Goal: Task Accomplishment & Management: Complete application form

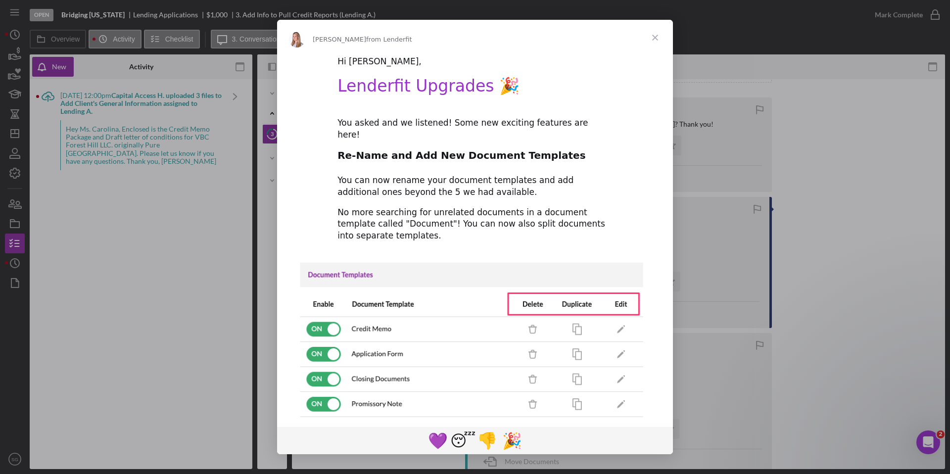
scroll to position [194, 0]
click at [655, 36] on span "Close" at bounding box center [655, 38] width 36 height 36
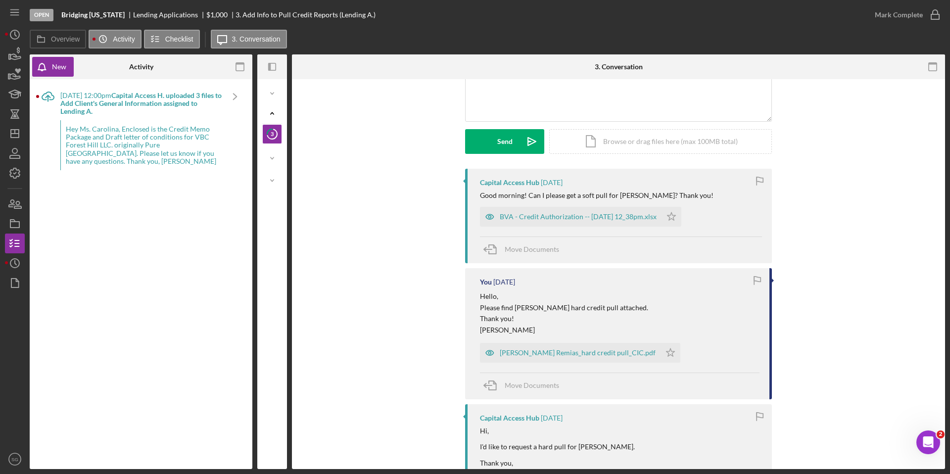
scroll to position [0, 0]
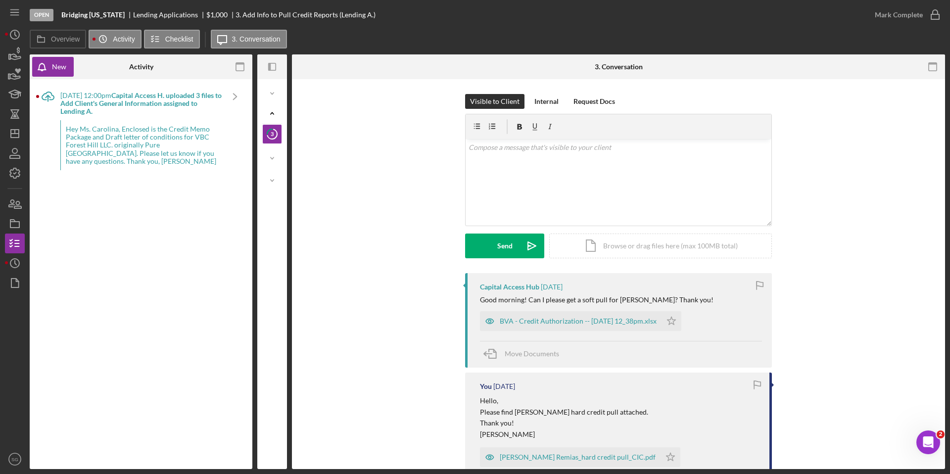
click at [581, 323] on div "BVA - Credit Authorization -- [DATE] 12_38pm.xlsx" at bounding box center [578, 321] width 157 height 8
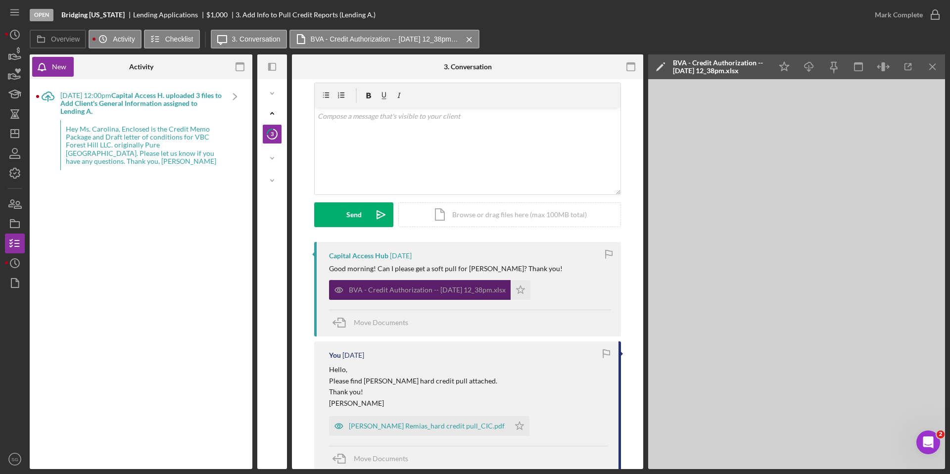
scroll to position [21, 0]
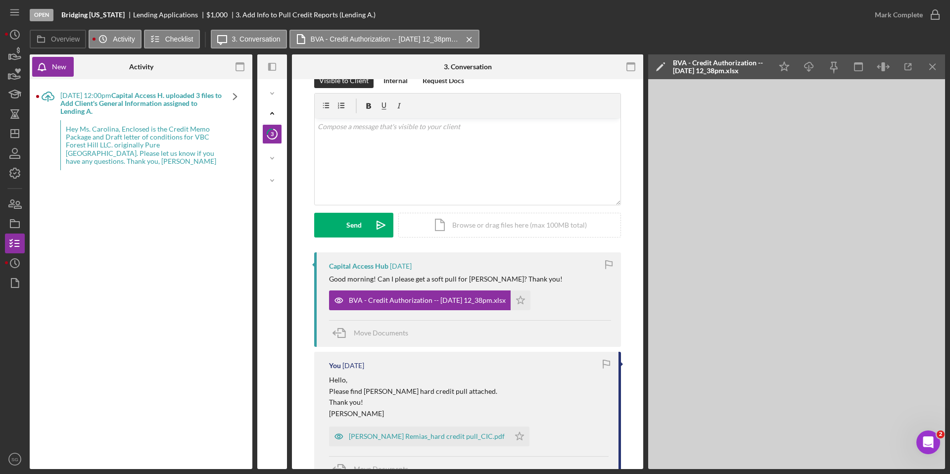
click at [233, 95] on icon "Icon/Navigate" at bounding box center [235, 96] width 25 height 25
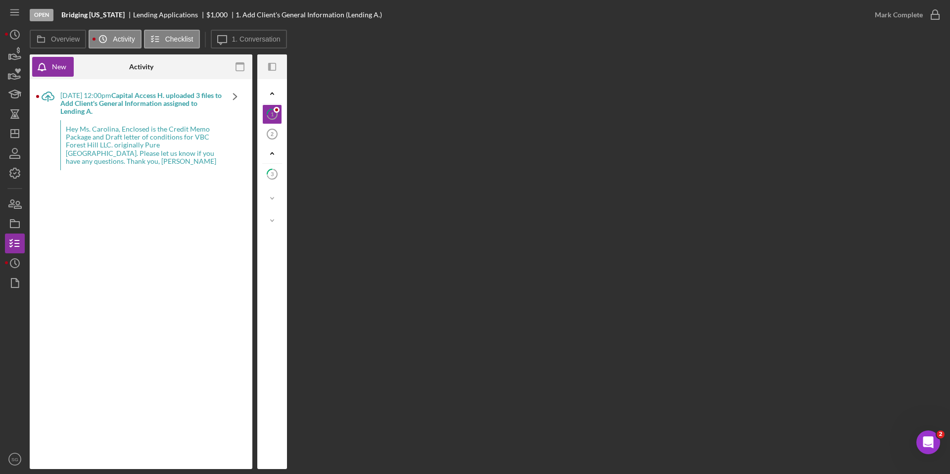
click at [233, 95] on icon "Icon/Navigate" at bounding box center [235, 96] width 25 height 25
click at [273, 93] on icon "Icon/Expander" at bounding box center [272, 94] width 20 height 20
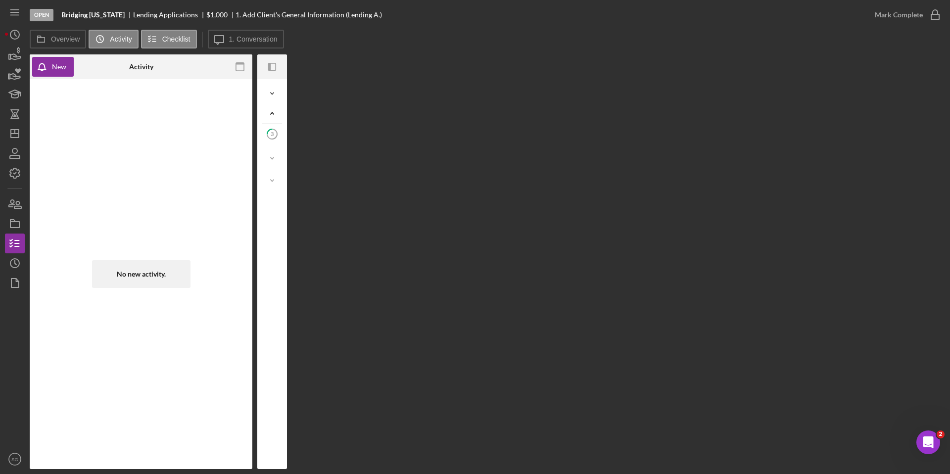
click at [273, 93] on polyline at bounding box center [272, 94] width 3 height 2
click at [269, 110] on icon at bounding box center [269, 111] width 5 height 5
click at [242, 63] on rect "button" at bounding box center [240, 64] width 8 height 2
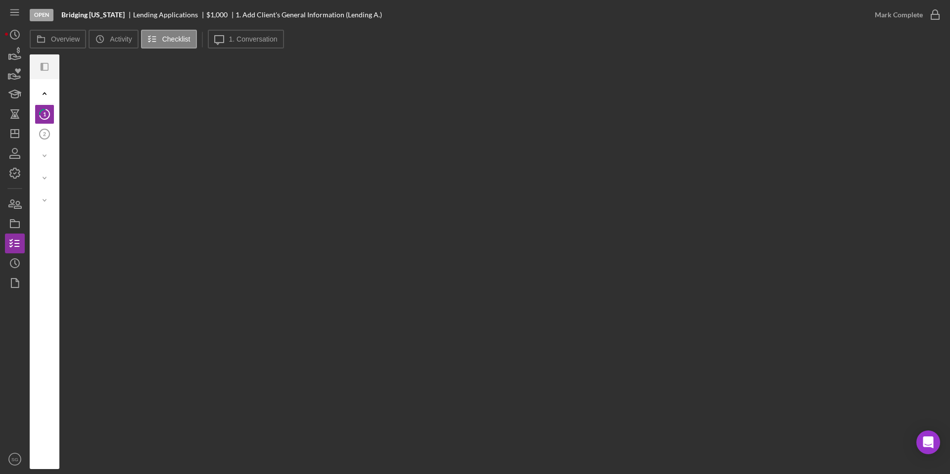
click at [42, 94] on icon "Icon/Expander" at bounding box center [45, 94] width 20 height 20
click at [43, 91] on icon "Icon/Expander" at bounding box center [45, 94] width 20 height 20
click at [44, 64] on icon "Icon/Panel Side Expand" at bounding box center [45, 67] width 22 height 22
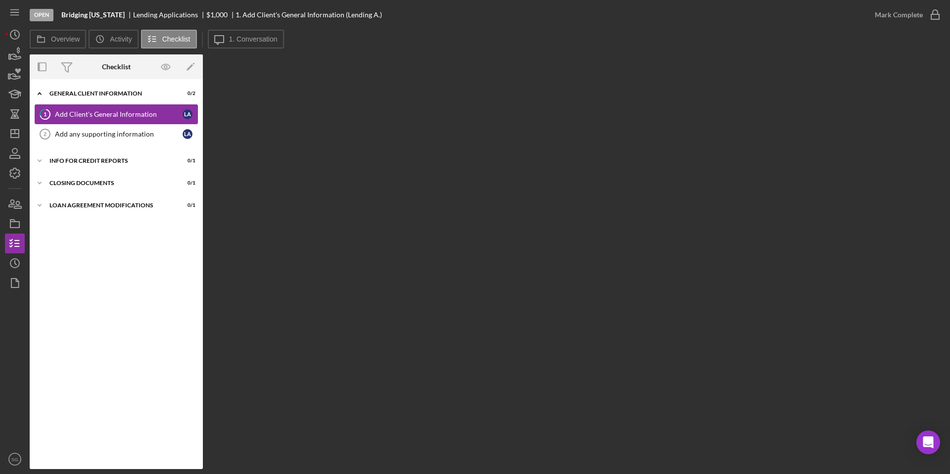
click at [90, 113] on div "Add Client's General Information" at bounding box center [119, 114] width 128 height 8
click at [181, 117] on div "Add Client's General Information" at bounding box center [119, 114] width 128 height 8
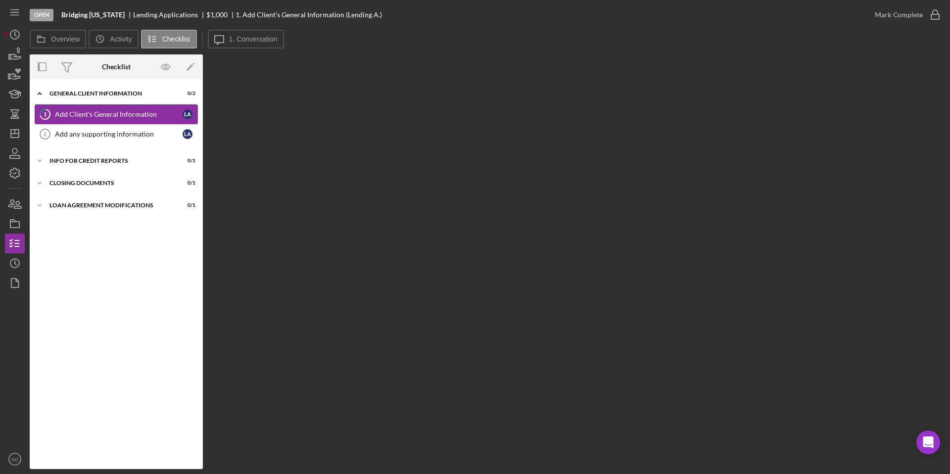
click at [181, 117] on div "Add Client's General Information" at bounding box center [119, 114] width 128 height 8
click at [98, 163] on div "Info for Credit Reports" at bounding box center [119, 161] width 141 height 6
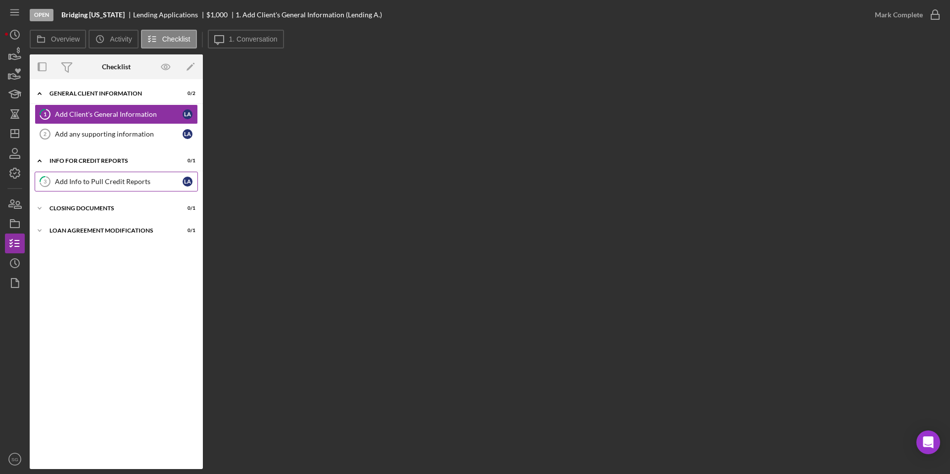
click at [100, 183] on div "Add Info to Pull Credit Reports" at bounding box center [119, 182] width 128 height 8
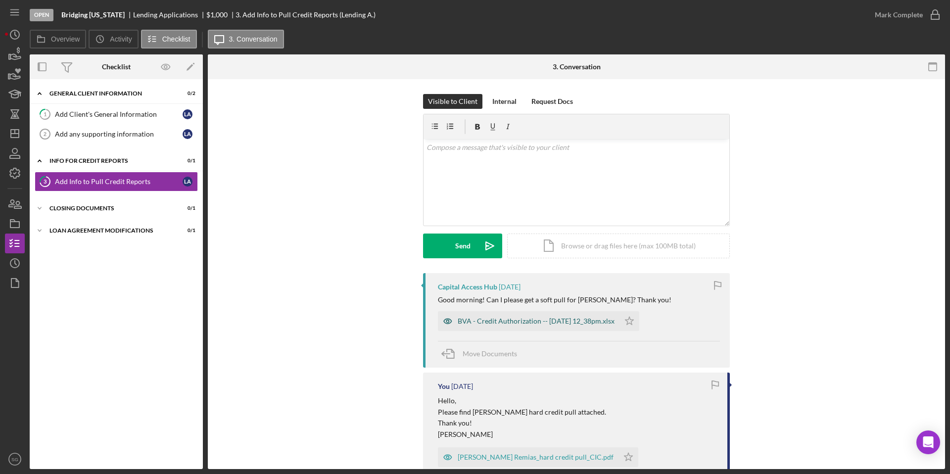
click at [524, 320] on div "BVA - Credit Authorization -- [DATE] 12_38pm.xlsx" at bounding box center [536, 321] width 157 height 8
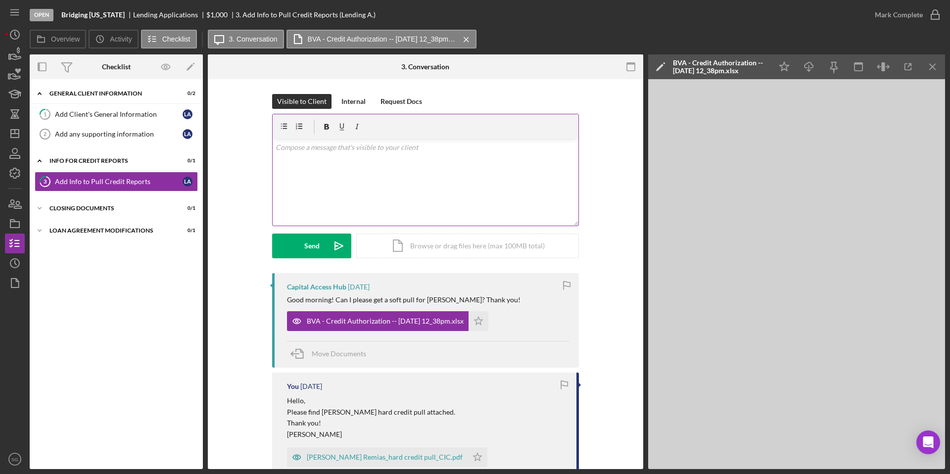
click at [320, 152] on p at bounding box center [426, 147] width 300 height 11
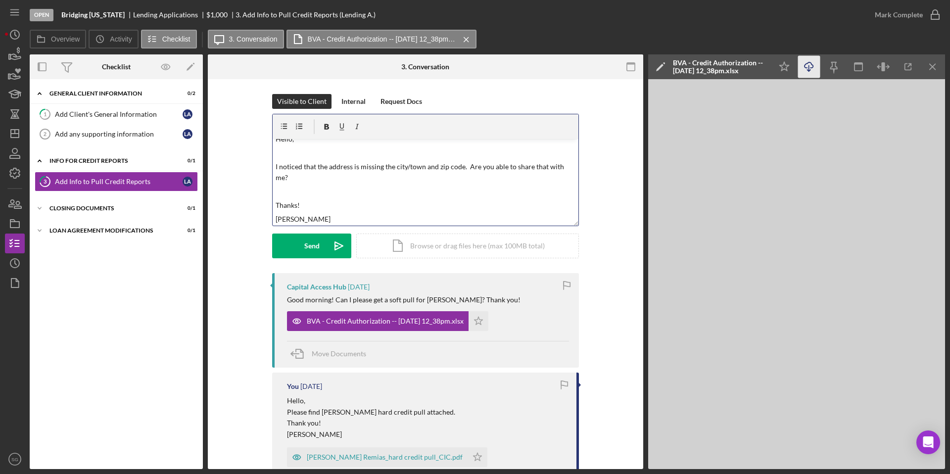
click at [810, 65] on icon "Icon/Download" at bounding box center [809, 67] width 22 height 22
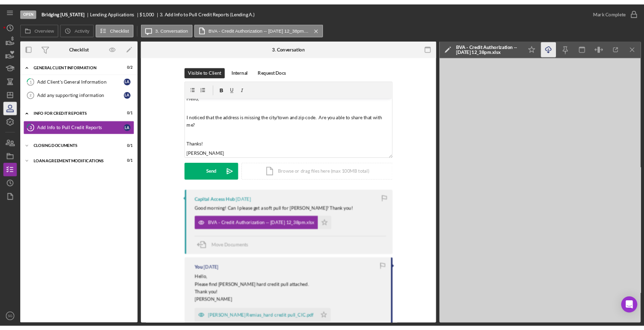
scroll to position [0, 0]
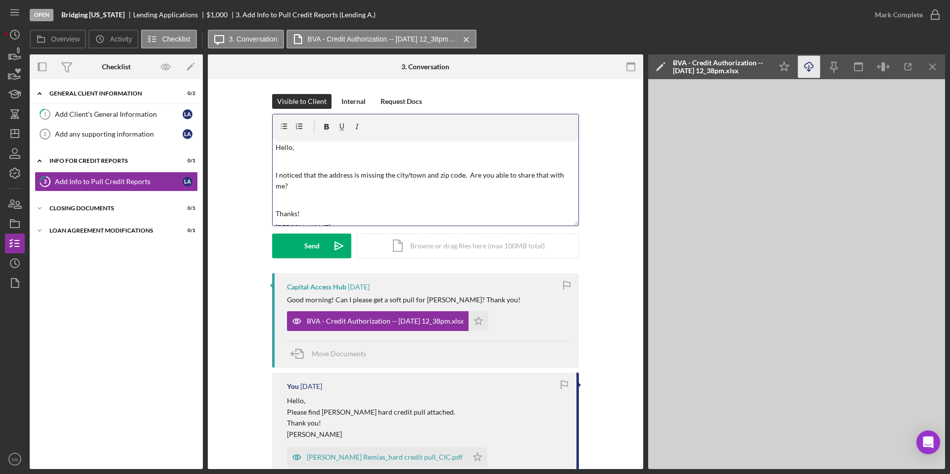
drag, startPoint x: 274, startPoint y: 174, endPoint x: 302, endPoint y: 189, distance: 31.9
click at [302, 189] on p "I noticed that the address is missing the city/town and zip code. Are you able …" at bounding box center [426, 181] width 300 height 22
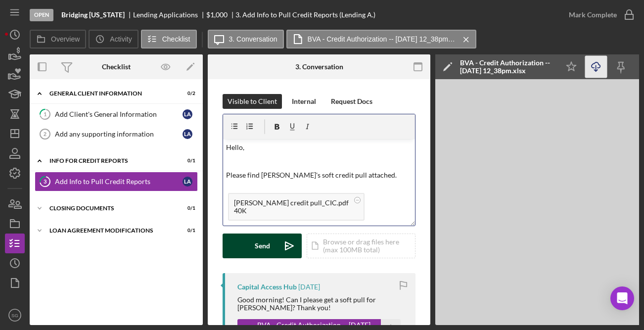
click at [266, 244] on div "Send" at bounding box center [262, 246] width 15 height 25
